Goal: Task Accomplishment & Management: Use online tool/utility

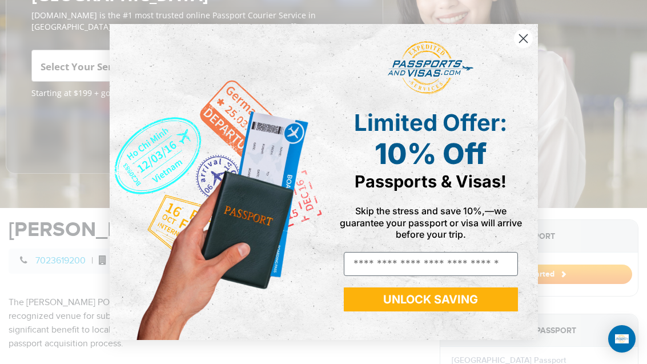
scroll to position [188, 0]
click at [520, 42] on icon "Close dialog" at bounding box center [523, 38] width 8 height 8
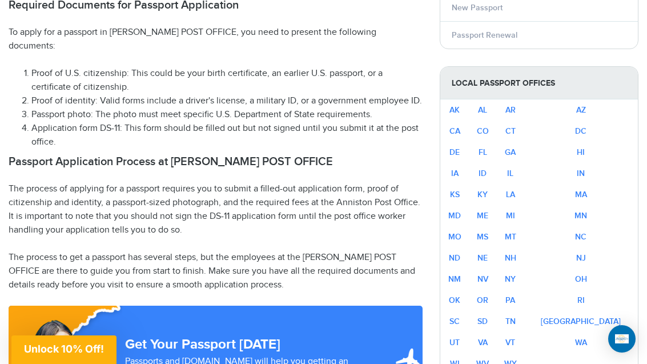
scroll to position [650, 0]
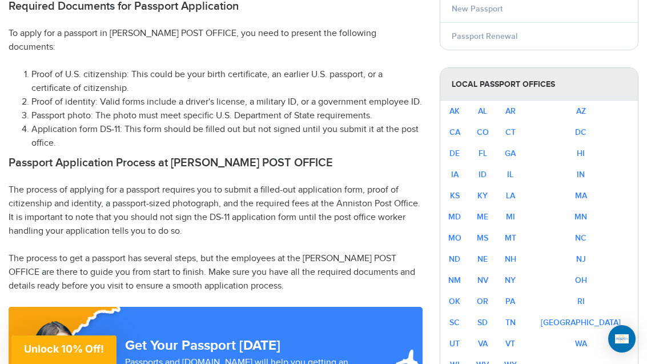
click at [488, 280] on link "NV" at bounding box center [482, 280] width 11 height 10
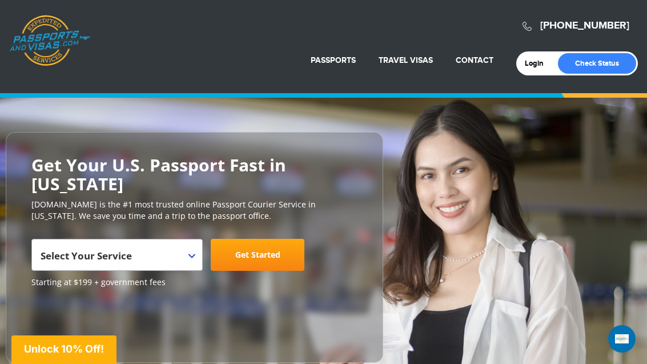
click at [175, 243] on span "Select Your Service" at bounding box center [116, 259] width 150 height 32
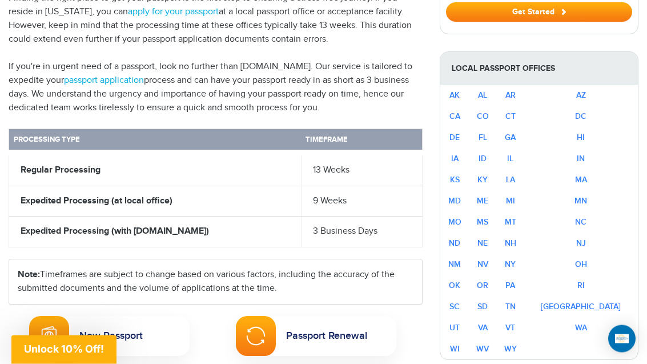
scroll to position [442, 0]
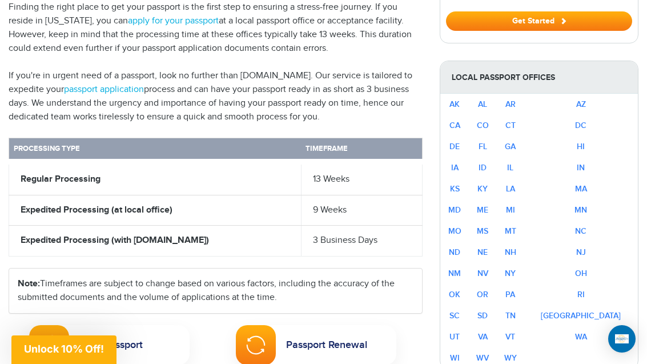
click at [255, 225] on td "Expedited Processing (with Passportsandvisas.com)" at bounding box center [155, 240] width 292 height 31
click at [192, 235] on strong "Expedited Processing (with Passportsandvisas.com)" at bounding box center [115, 240] width 188 height 11
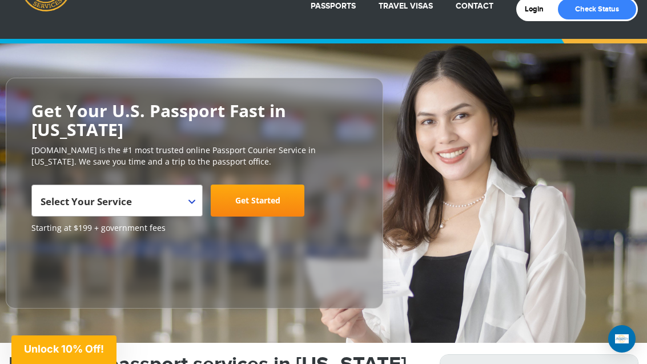
scroll to position [54, 0]
